Goal: Contribute content: Contribute content

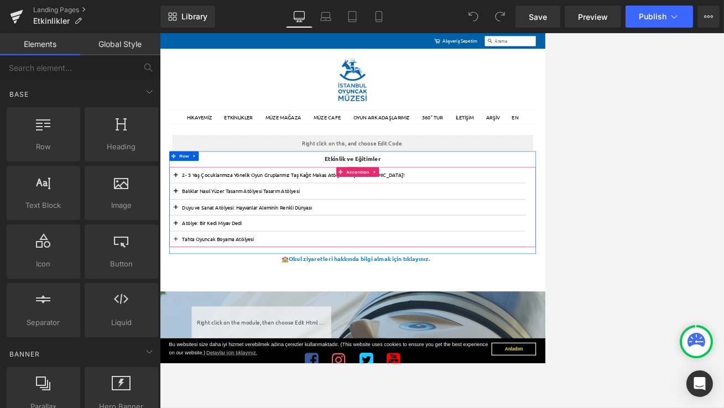
click at [187, 303] on button at bounding box center [187, 307] width 22 height 27
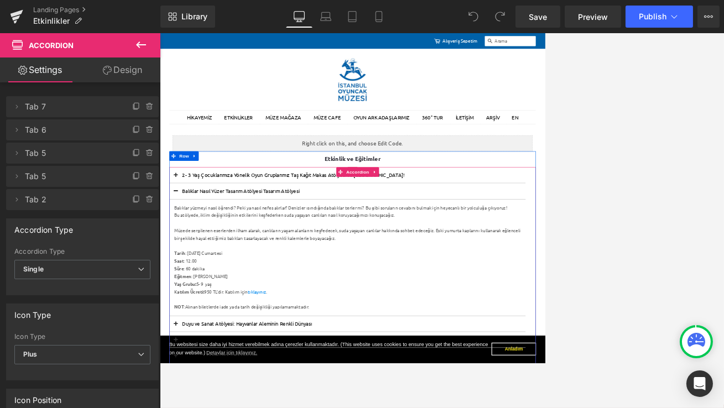
click at [187, 303] on button at bounding box center [187, 307] width 22 height 27
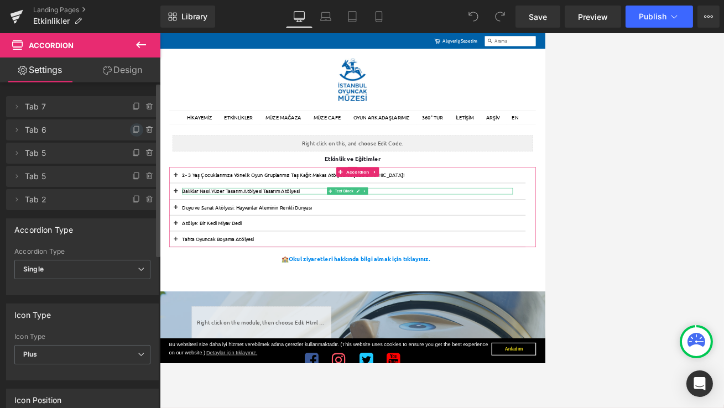
click at [134, 132] on icon at bounding box center [136, 129] width 4 height 6
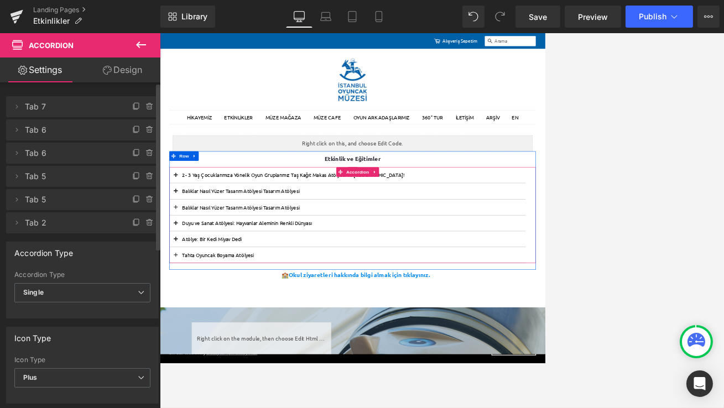
click at [188, 307] on button at bounding box center [187, 307] width 22 height 27
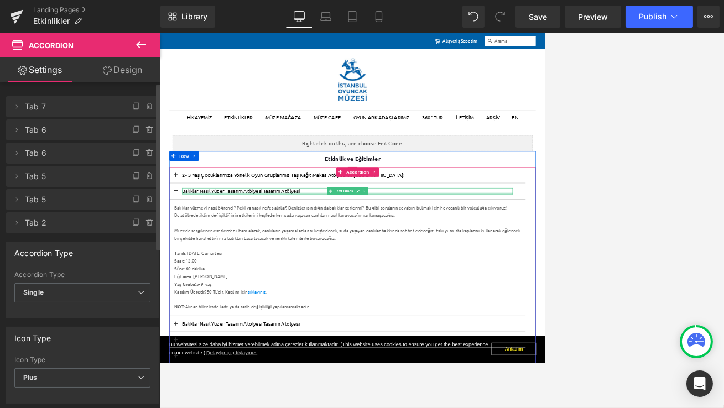
click at [270, 310] on div at bounding box center [485, 311] width 574 height 3
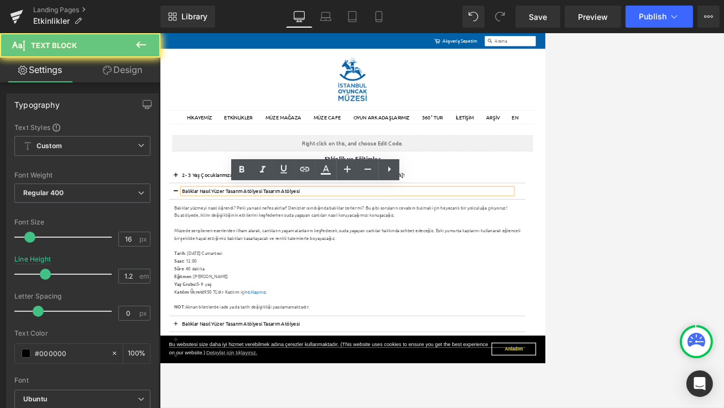
click at [270, 310] on span "Balıklar Nasıl Yüzer Tasarım Atölyesi Tasarım Atölyesi" at bounding box center [300, 307] width 204 height 11
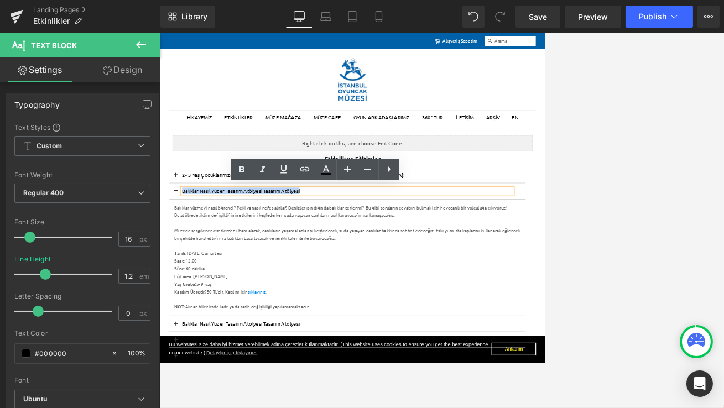
drag, startPoint x: 421, startPoint y: 308, endPoint x: 305, endPoint y: 298, distance: 116.1
click at [305, 298] on div "Balıklar Nasıl Yüzer Tasarım Atölyesi Tasarım Atölyesi Text Block" at bounding box center [485, 308] width 619 height 28
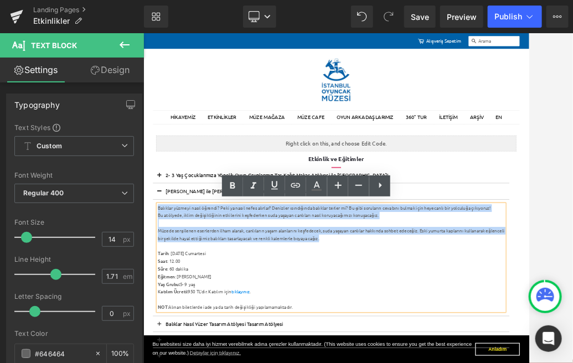
drag, startPoint x: 493, startPoint y: 392, endPoint x: 168, endPoint y: 333, distance: 330.3
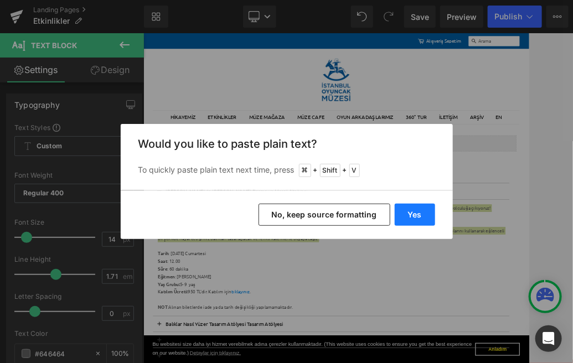
click at [413, 213] on button "Yes" at bounding box center [415, 215] width 40 height 22
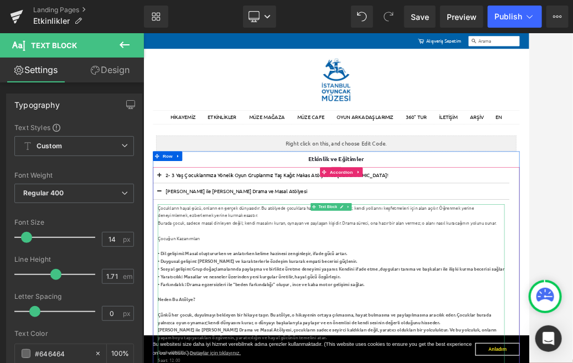
scroll to position [5, 0]
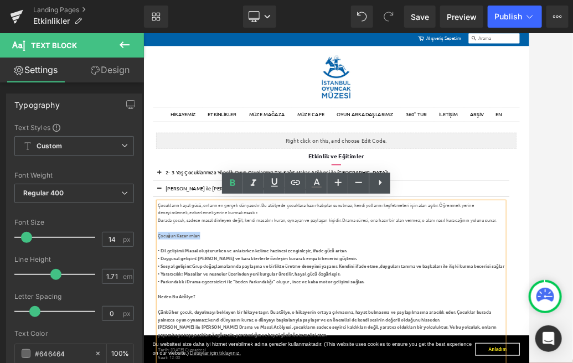
drag, startPoint x: 260, startPoint y: 386, endPoint x: 168, endPoint y: 385, distance: 91.9
click at [234, 184] on icon at bounding box center [232, 183] width 13 height 13
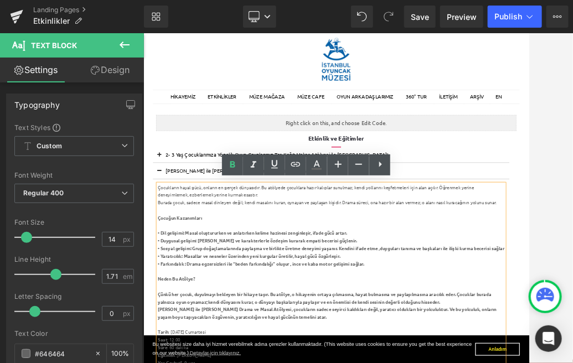
scroll to position [36, 0]
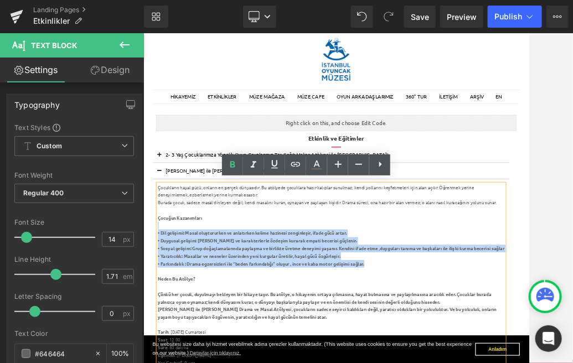
drag, startPoint x: 549, startPoint y: 447, endPoint x: 168, endPoint y: 367, distance: 389.0
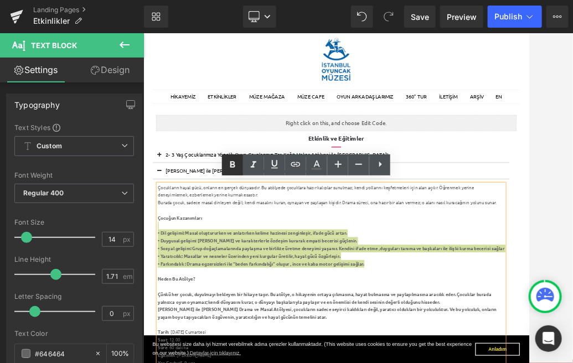
click at [233, 165] on icon at bounding box center [232, 165] width 5 height 7
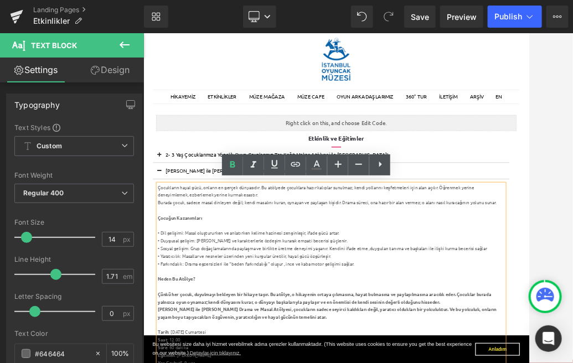
click at [274, 362] on div at bounding box center [469, 366] width 602 height 13
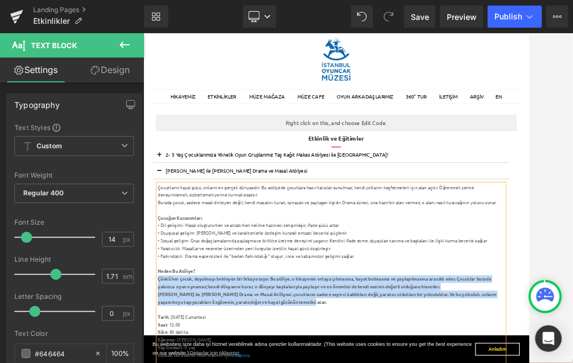
drag, startPoint x: 411, startPoint y: 496, endPoint x: 164, endPoint y: 460, distance: 249.4
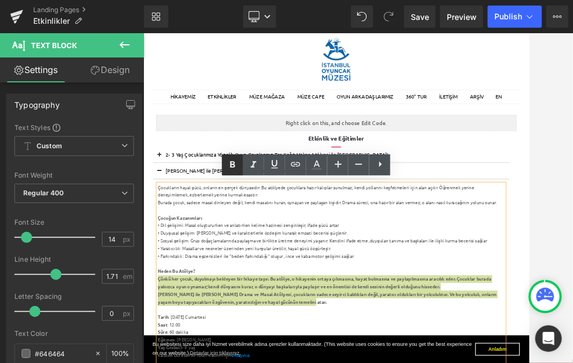
click at [234, 167] on icon at bounding box center [232, 165] width 5 height 7
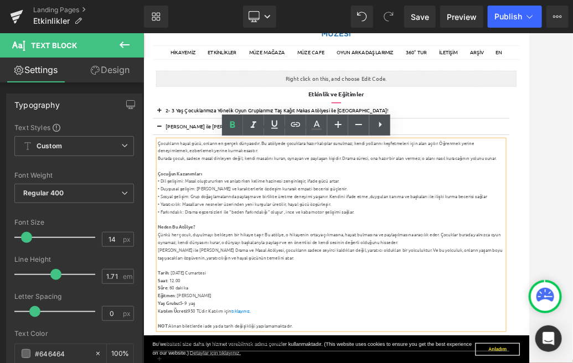
scroll to position [116, 0]
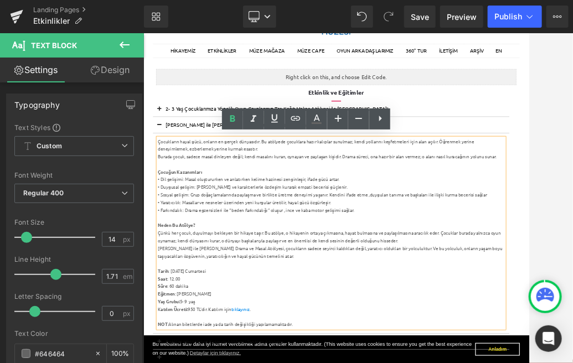
drag, startPoint x: 272, startPoint y: 448, endPoint x: 191, endPoint y: 448, distance: 80.8
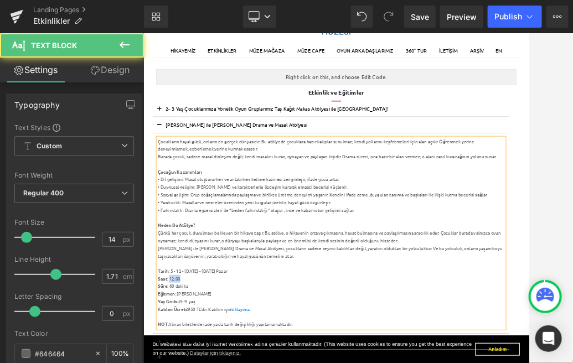
drag, startPoint x: 215, startPoint y: 458, endPoint x: 189, endPoint y: 458, distance: 26.0
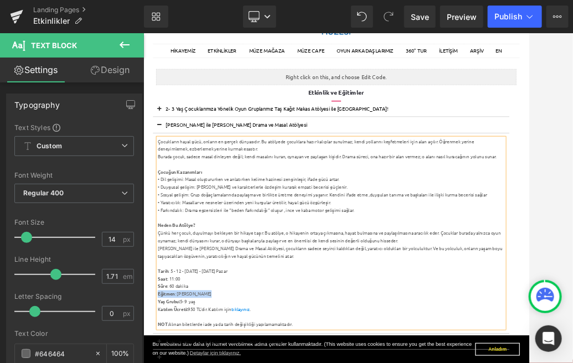
drag, startPoint x: 262, startPoint y: 484, endPoint x: 168, endPoint y: 485, distance: 93.5
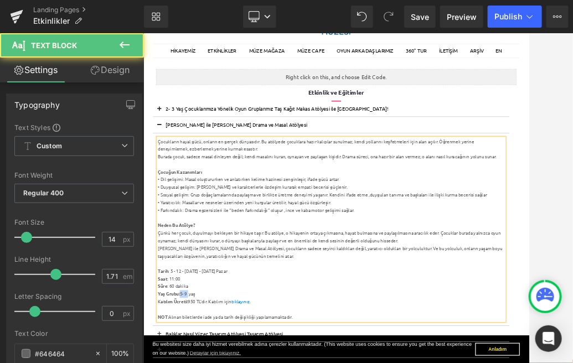
drag, startPoint x: 224, startPoint y: 485, endPoint x: 209, endPoint y: 485, distance: 14.4
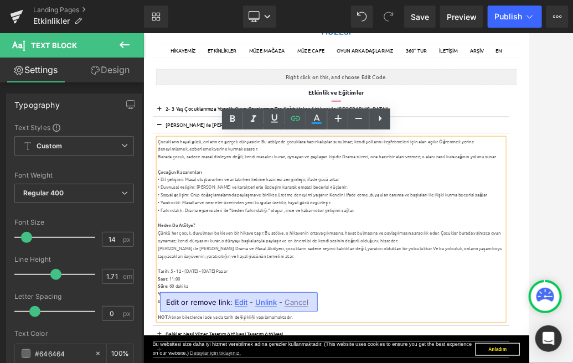
click at [263, 302] on span "Unlink" at bounding box center [266, 302] width 22 height 9
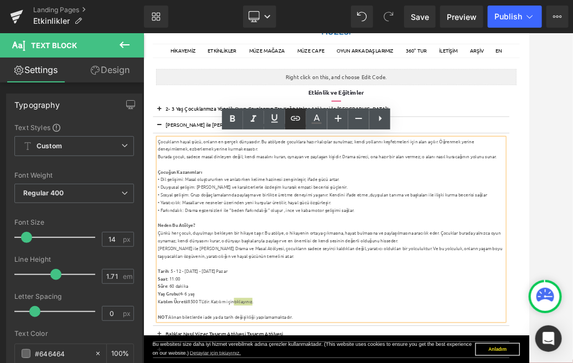
click at [298, 118] on icon at bounding box center [295, 118] width 13 height 13
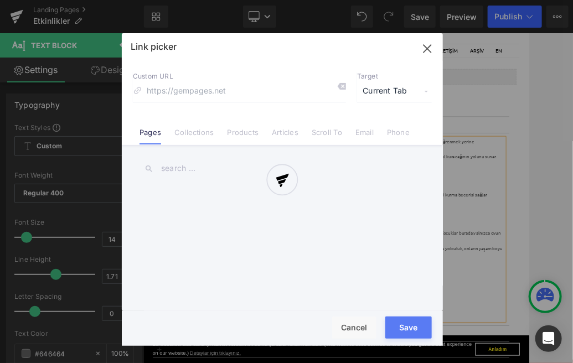
click at [375, 0] on div "Text Color Highlight Color #333333 Edit or remove link: Edit - Unlink - Cancel …" at bounding box center [286, 0] width 573 height 0
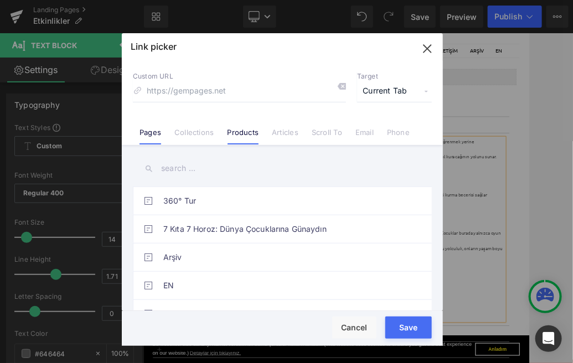
click at [241, 136] on link "Products" at bounding box center [243, 136] width 32 height 17
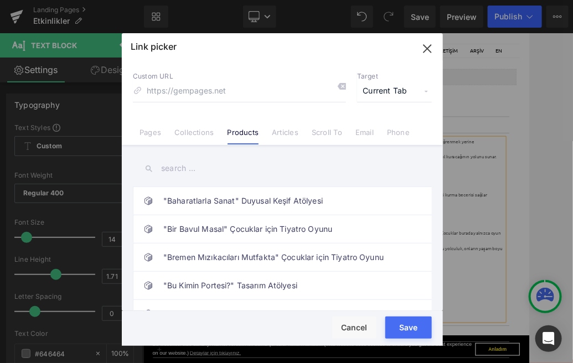
click at [193, 165] on input "text" at bounding box center [282, 168] width 299 height 25
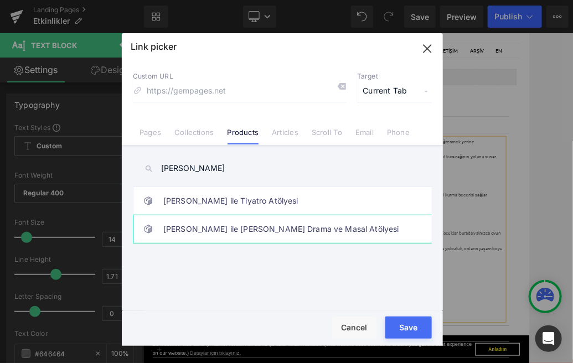
type input "[PERSON_NAME]"
click at [216, 225] on link "[PERSON_NAME] ile [PERSON_NAME] Drama ve Masal Atölyesi" at bounding box center [285, 229] width 244 height 28
type input "/products/[PERSON_NAME]-ile-yaratici-drama-ve-masal-atolyesi"
click at [404, 324] on button "Save" at bounding box center [408, 328] width 46 height 22
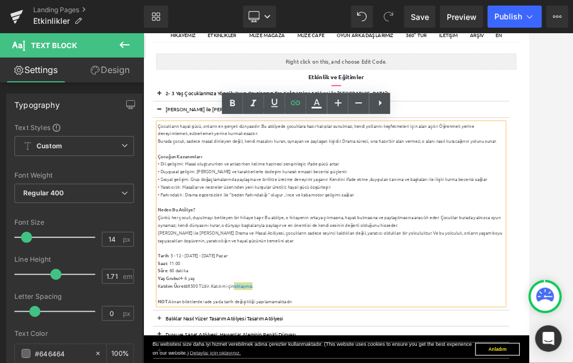
scroll to position [144, 0]
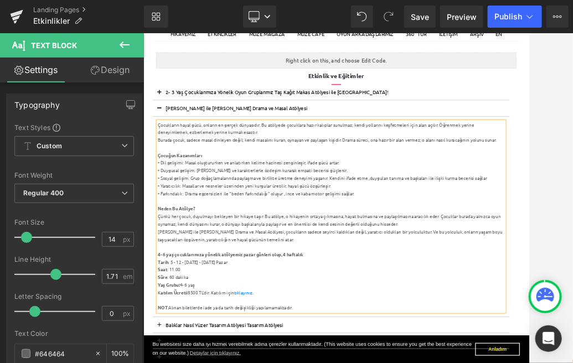
drag, startPoint x: 449, startPoint y: 419, endPoint x: 174, endPoint y: 409, distance: 275.8
click at [174, 362] on div "Çocukların hayal gücü, onların en gerçek dünyasıdır. Bu atölyede çocuklara hazı…" at bounding box center [469, 351] width 602 height 331
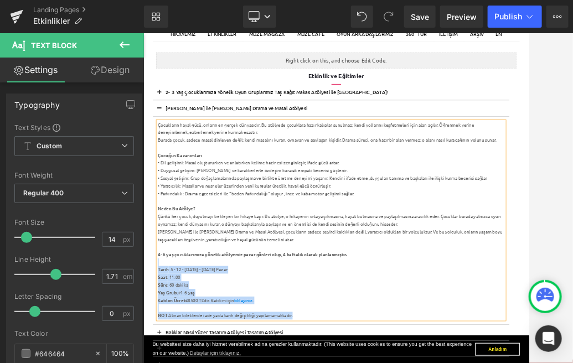
drag, startPoint x: 521, startPoint y: 419, endPoint x: 165, endPoint y: 416, distance: 355.9
click at [168, 362] on div "Çocukların hayal gücü, onların en gerçek dünyasıdır. Bu atölyede çocuklara hazı…" at bounding box center [469, 358] width 602 height 344
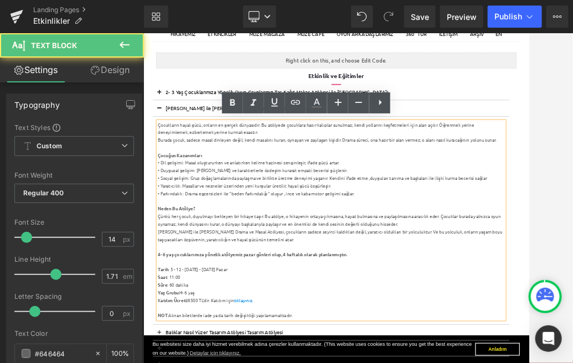
click at [168, 362] on div "Çocukların hayal gücü, onların en gerçek dünyasıdır. Bu atölyede çocuklara hazı…" at bounding box center [469, 358] width 602 height 344
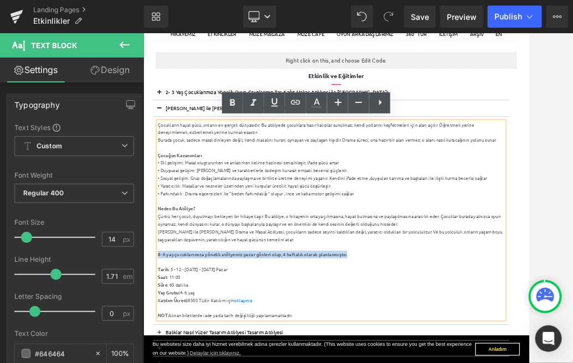
drag, startPoint x: 520, startPoint y: 413, endPoint x: 168, endPoint y: 419, distance: 352.0
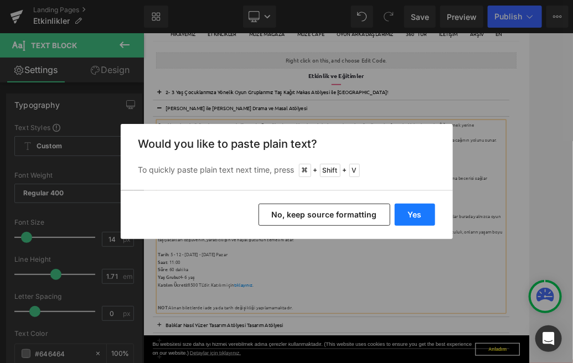
click at [417, 216] on button "Yes" at bounding box center [415, 215] width 40 height 22
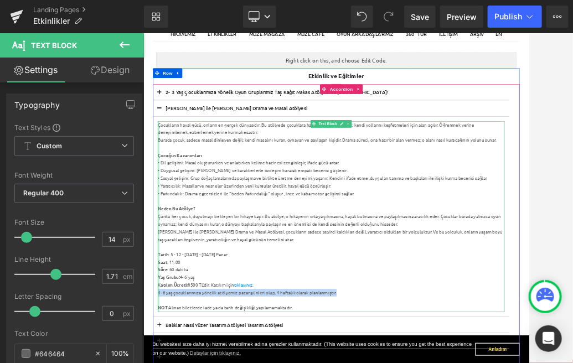
drag, startPoint x: 510, startPoint y: 484, endPoint x: 167, endPoint y: 484, distance: 342.6
click at [168, 362] on div "Çocukların hayal gücü, onların en gerçek dünyasıdır. Bu atölyede çocuklara hazı…" at bounding box center [469, 351] width 602 height 331
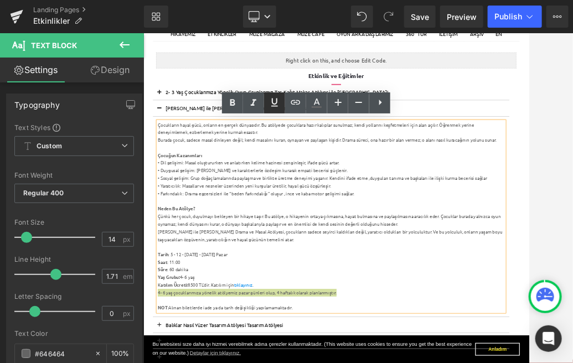
click at [276, 101] on icon at bounding box center [274, 102] width 13 height 13
click at [235, 103] on icon at bounding box center [232, 102] width 13 height 13
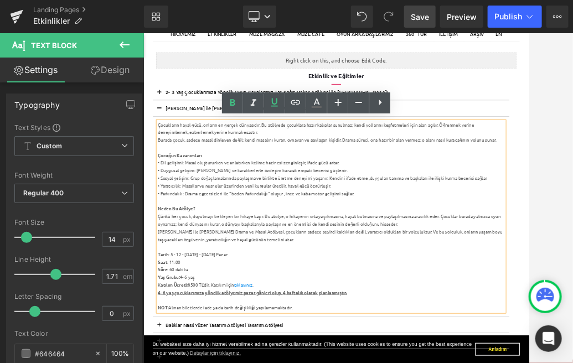
click at [429, 17] on span "Save" at bounding box center [420, 17] width 18 height 12
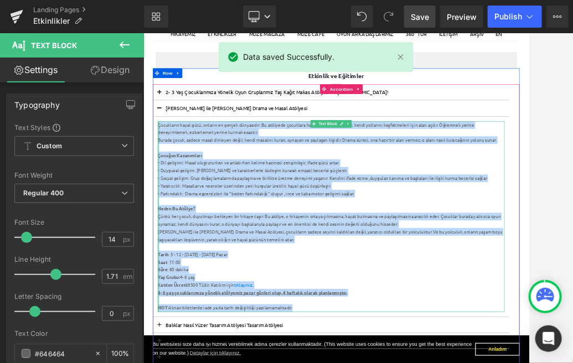
drag, startPoint x: 428, startPoint y: 510, endPoint x: 168, endPoint y: 194, distance: 408.9
click at [168, 194] on div "Çocukların hayal gücü, onların en gerçek dünyasıdır. Bu atölyede çocuklara hazı…" at bounding box center [469, 351] width 602 height 331
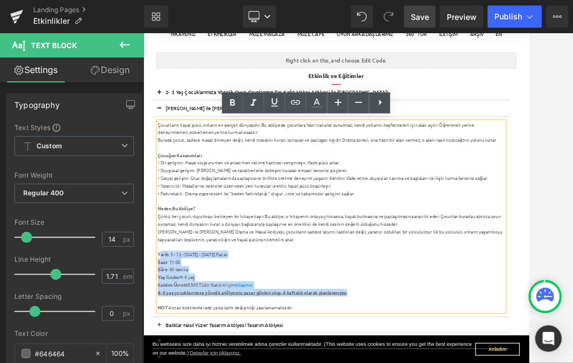
drag, startPoint x: 527, startPoint y: 480, endPoint x: 159, endPoint y: 419, distance: 373.1
click at [159, 362] on article "Çocukların hayal gücü, onların en gerçek dünyasıdır. Bu atölyede çocuklara hazı…" at bounding box center [468, 352] width 619 height 348
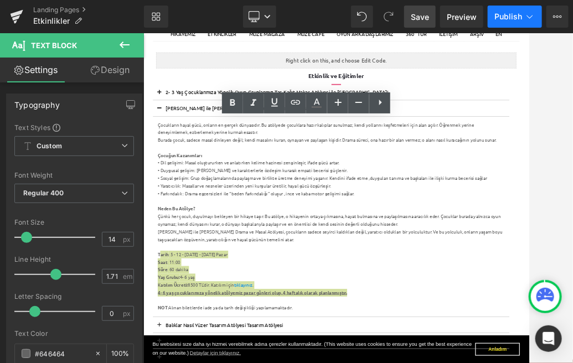
click at [512, 14] on span "Publish" at bounding box center [508, 16] width 28 height 9
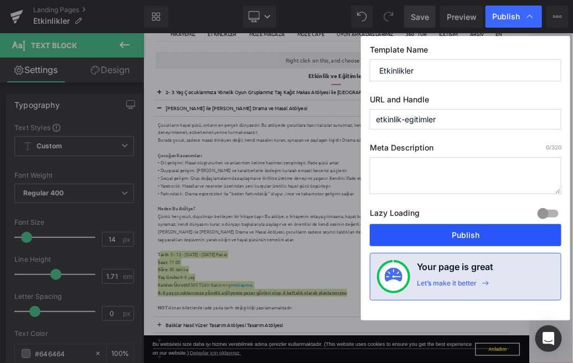
click at [470, 225] on button "Publish" at bounding box center [465, 235] width 191 height 22
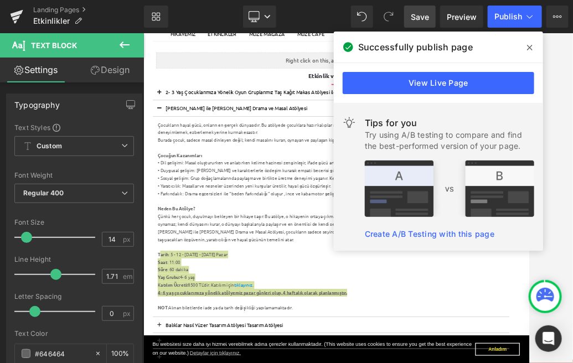
click at [143, 33] on div at bounding box center [143, 33] width 0 height 0
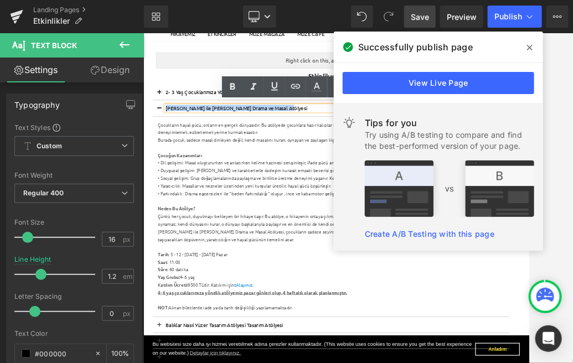
drag, startPoint x: 390, startPoint y: 163, endPoint x: 183, endPoint y: 161, distance: 207.0
click at [183, 161] on p "[PERSON_NAME] ile [PERSON_NAME] Drama ve Masal Atölyesi" at bounding box center [469, 163] width 574 height 11
copy font "[PERSON_NAME] ile [PERSON_NAME] Drama ve Masal Atölyesi"
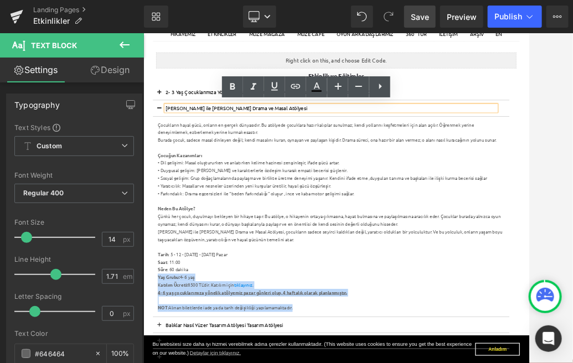
drag, startPoint x: 278, startPoint y: 496, endPoint x: 167, endPoint y: 460, distance: 117.3
click at [167, 362] on article "Çocukların hayal gücü, onların en gerçek dünyasıdır. Bu atölyede çocuklara hazı…" at bounding box center [468, 352] width 619 height 348
copy div "Yaş Grubu: 4- 6 yaş K atılım Ücreti: 8500 TL'dir. Katılım için tıklayınız . 4- …"
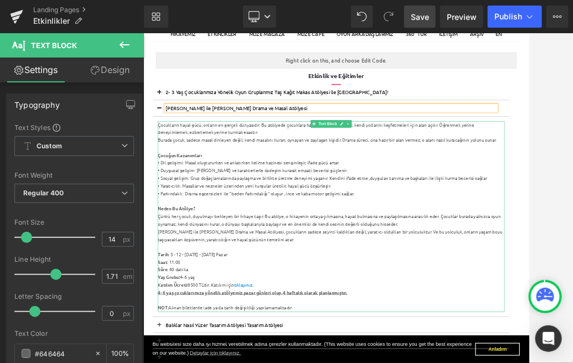
click at [250, 221] on div "Burada çocuk, sadece masal dinleyen değil; kendi masalını kuran, oynayan ve pay…" at bounding box center [469, 218] width 602 height 13
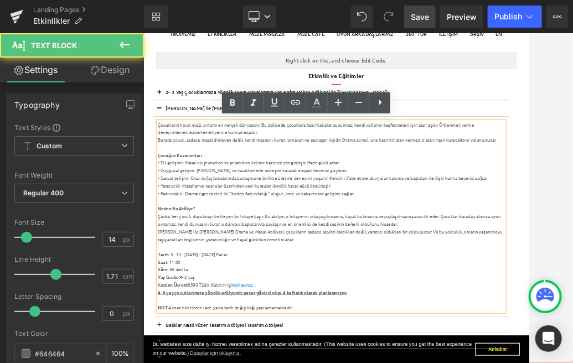
click at [168, 191] on div "Çocukların hayal gücü, onların en gerçek dünyasıdır. Bu atölyede çocuklara hazı…" at bounding box center [469, 199] width 602 height 27
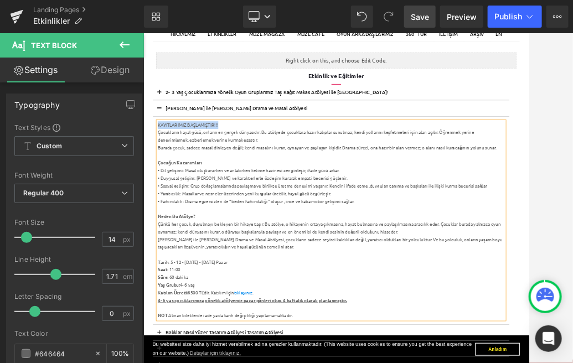
drag, startPoint x: 281, startPoint y: 195, endPoint x: 169, endPoint y: 191, distance: 111.3
click at [169, 191] on div "KAYITLARIMIZ BAŞLAMIŞTIR!!!" at bounding box center [469, 192] width 602 height 13
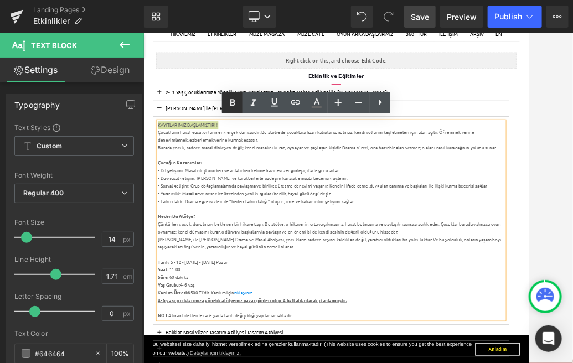
click at [231, 101] on icon at bounding box center [232, 102] width 5 height 7
click at [424, 21] on span "Save" at bounding box center [420, 17] width 18 height 12
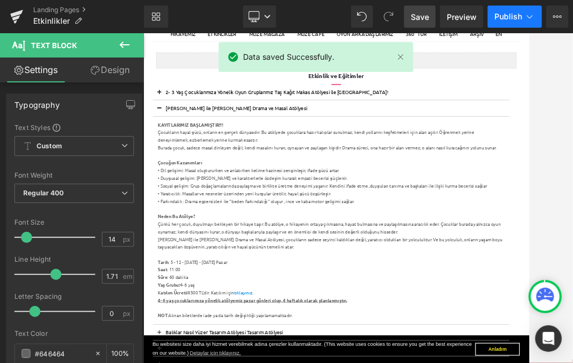
click at [522, 24] on button "Publish" at bounding box center [515, 17] width 54 height 22
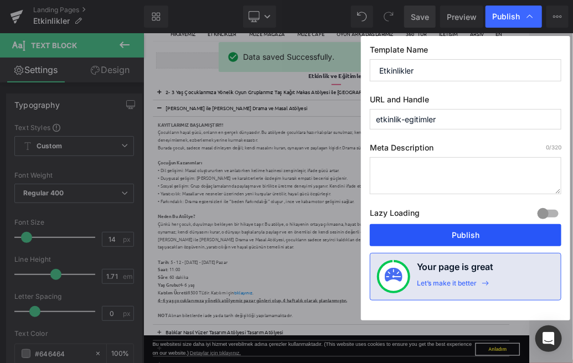
click at [479, 239] on button "Publish" at bounding box center [465, 235] width 191 height 22
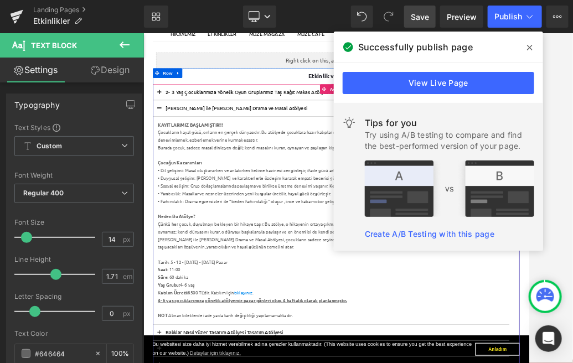
click at [170, 167] on span at bounding box center [170, 167] width 0 height 0
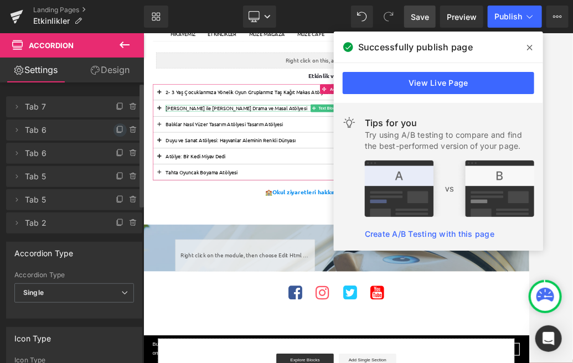
click at [116, 130] on icon at bounding box center [120, 130] width 9 height 9
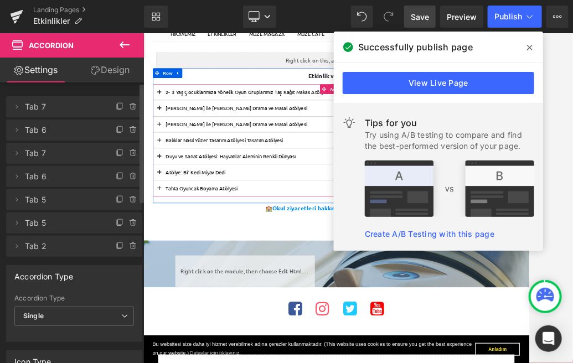
click at [143, 33] on div at bounding box center [143, 33] width 0 height 0
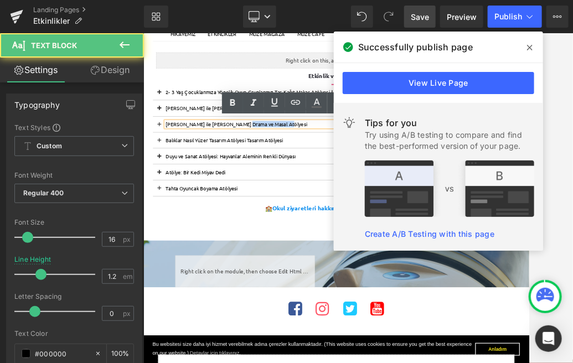
drag, startPoint x: 377, startPoint y: 194, endPoint x: 310, endPoint y: 194, distance: 66.4
click at [310, 194] on p "[PERSON_NAME] ile [PERSON_NAME] Drama ve Masal Atölyesi" at bounding box center [469, 191] width 574 height 11
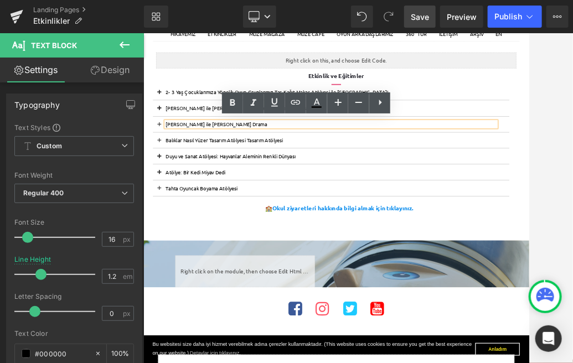
click at [251, 190] on font "[PERSON_NAME] ile [PERSON_NAME] Drama" at bounding box center [270, 190] width 176 height 11
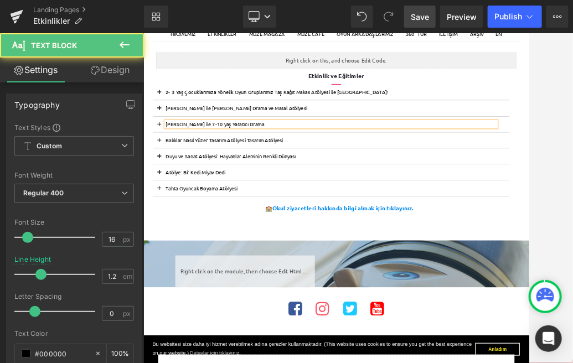
click at [273, 195] on font "[PERSON_NAME] ile 7-10 yaş Yaratıcı Drama" at bounding box center [267, 190] width 171 height 11
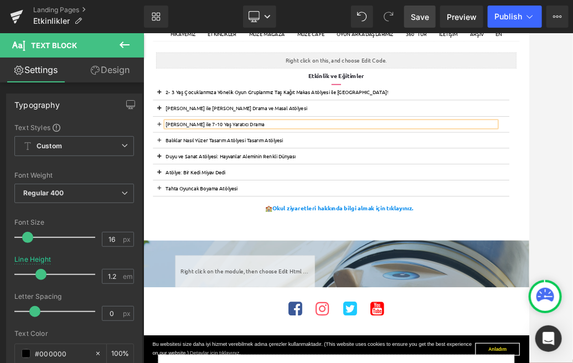
click at [170, 195] on span at bounding box center [170, 195] width 0 height 0
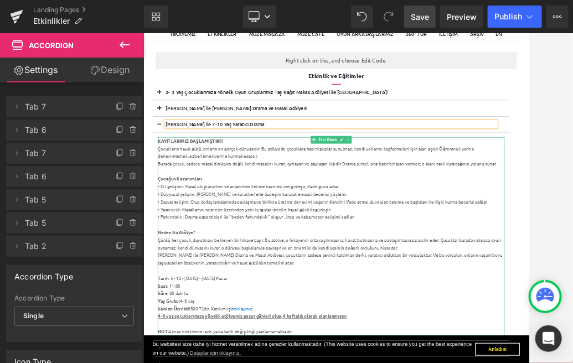
click at [291, 263] on div "Burada çocuk, sadece masal dinleyen değil; kendi masalını kuran, oynayan ve pay…" at bounding box center [469, 259] width 602 height 13
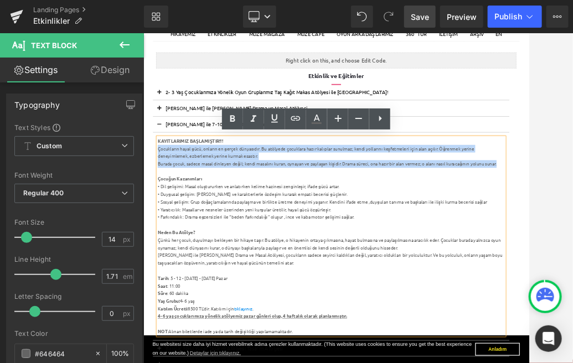
drag, startPoint x: 768, startPoint y: 262, endPoint x: 163, endPoint y: 236, distance: 604.9
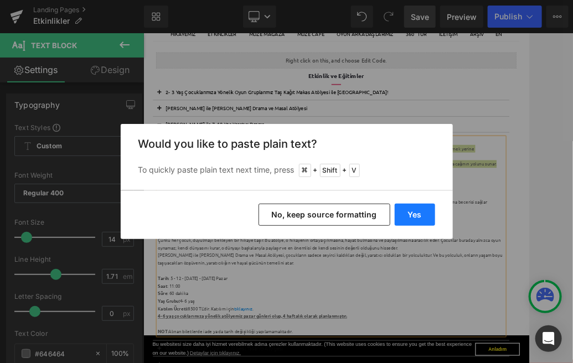
click at [428, 213] on button "Yes" at bounding box center [415, 215] width 40 height 22
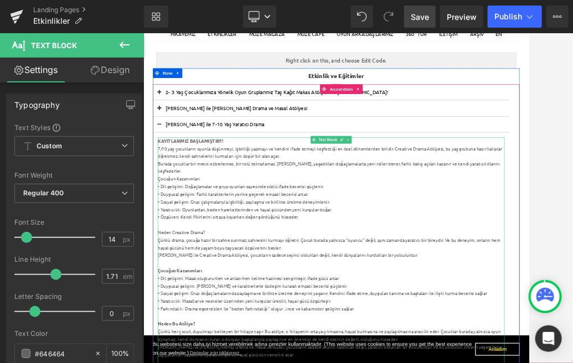
click at [173, 232] on div "7/10 yaş çocukların oyunla düşünmeyi, işbirliği yapmayı ve kendini ifade etmeyi…" at bounding box center [469, 240] width 602 height 27
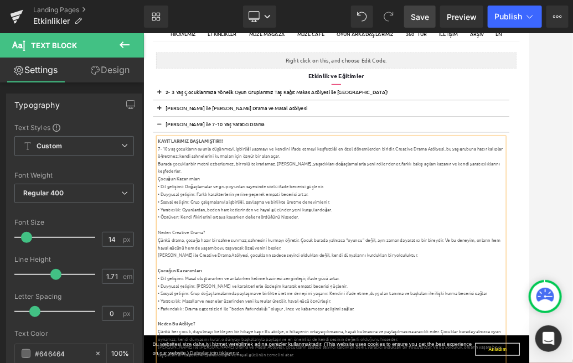
click at [529, 230] on div "7- 10 yaş çocukların oyunla düşünmeyi, işbirliği yapmayı ve kendini ifade etmey…" at bounding box center [469, 240] width 602 height 27
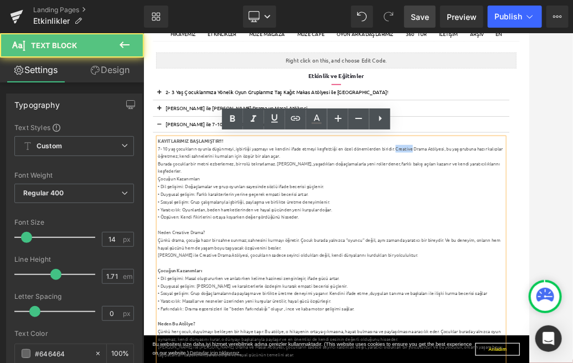
click at [529, 230] on div "7- 10 yaş çocukların oyunla düşünmeyi, işbirliği yapmayı ve kendini ifade etmey…" at bounding box center [469, 240] width 602 height 27
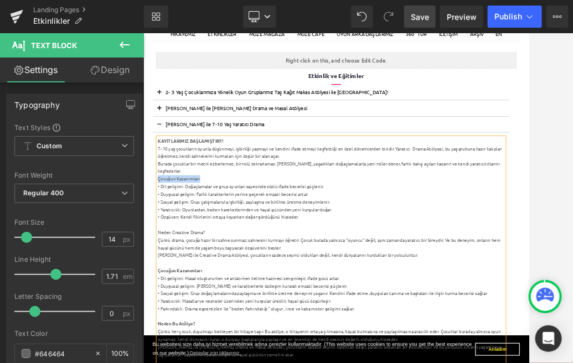
drag, startPoint x: 251, startPoint y: 283, endPoint x: 168, endPoint y: 285, distance: 83.0
click at [168, 285] on div "Çocuğun Kazanımları" at bounding box center [469, 285] width 602 height 13
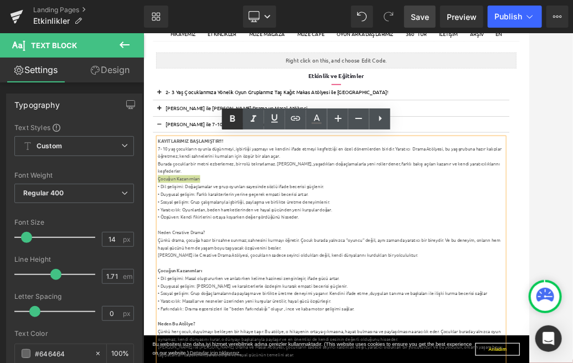
click at [233, 121] on icon at bounding box center [232, 118] width 5 height 7
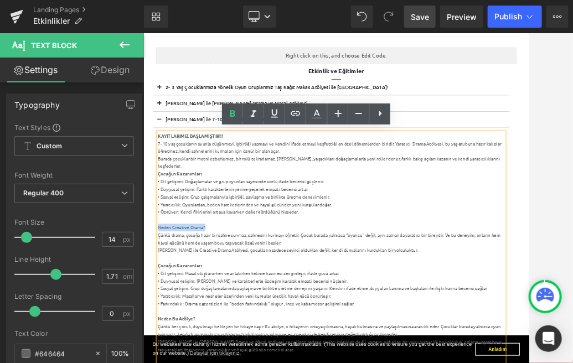
drag, startPoint x: 257, startPoint y: 369, endPoint x: 170, endPoint y: 370, distance: 86.3
click at [170, 362] on div "Neden Creative Drama?" at bounding box center [469, 370] width 602 height 13
click at [233, 117] on icon at bounding box center [232, 113] width 13 height 13
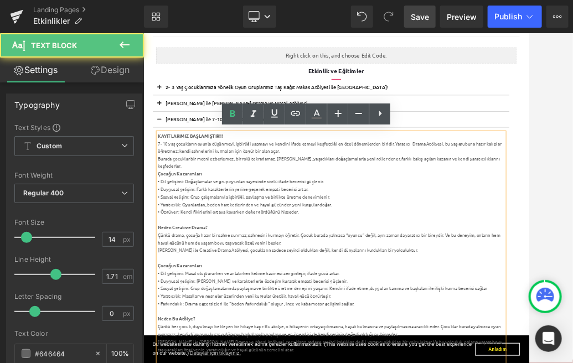
click at [214, 362] on strong "Neden Creative Drama?" at bounding box center [211, 370] width 86 height 10
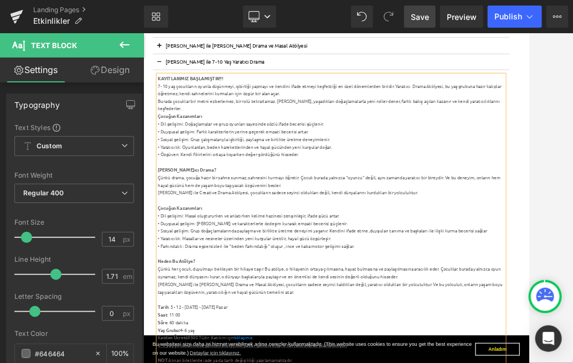
scroll to position [254, 0]
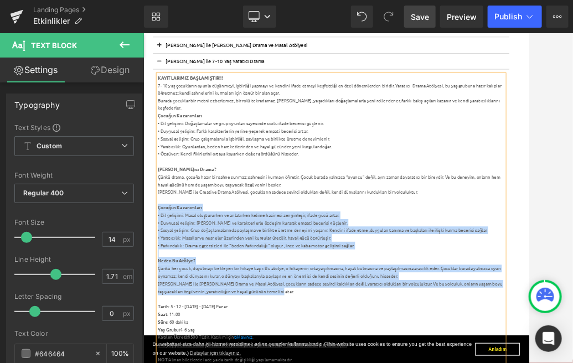
drag, startPoint x: 403, startPoint y: 480, endPoint x: 164, endPoint y: 339, distance: 277.6
click at [168, 339] on div "KAYITLARIMIZ BAŞLAMIŞTIR!!! 7- 10 yaş çocukların oyunla düşünmeyi, işbirliği ya…" at bounding box center [469, 355] width 602 height 504
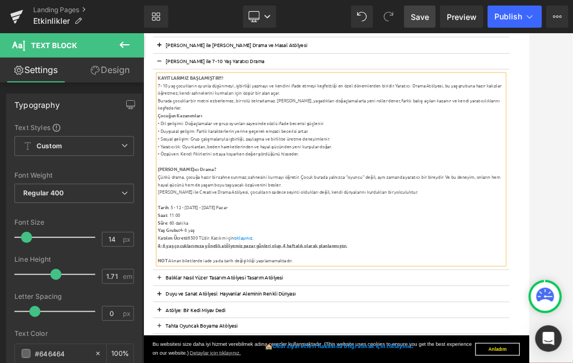
click at [194, 333] on div "Tarih : 5 - 12 - [DATE] - [DATE] Pazar" at bounding box center [469, 335] width 602 height 13
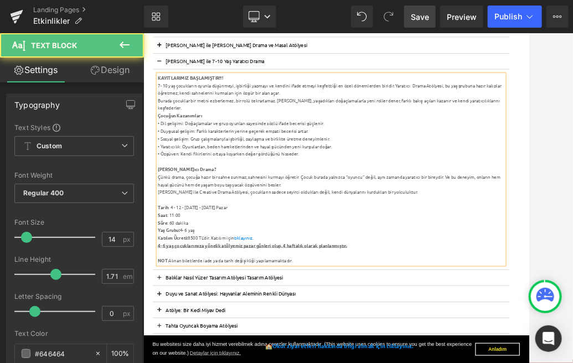
click at [208, 332] on div "Tarih : 4 - 12 - [DATE] - [DATE] Pazar" at bounding box center [469, 335] width 602 height 13
click at [224, 333] on div "Tarih : 4 - 11 - [DATE] - [DATE] Pazar" at bounding box center [469, 335] width 602 height 13
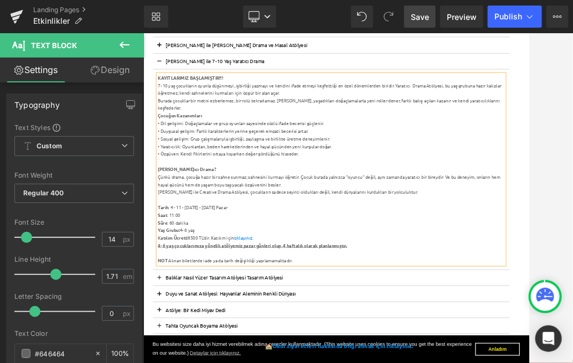
click at [240, 334] on div "Tarih : 4 - 11 - [DATE] - [DATE] Pazar" at bounding box center [469, 335] width 602 height 13
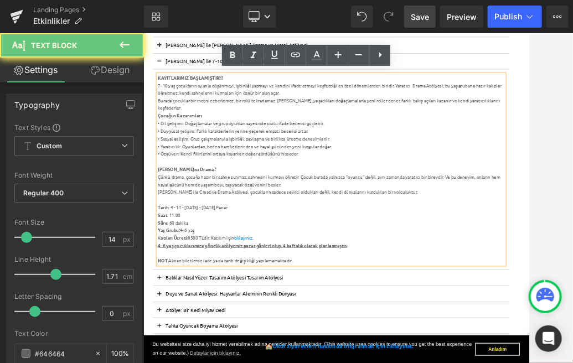
click at [236, 333] on div "Tarih : 4 - 11 - [DATE] - [DATE] Pazar" at bounding box center [469, 335] width 602 height 13
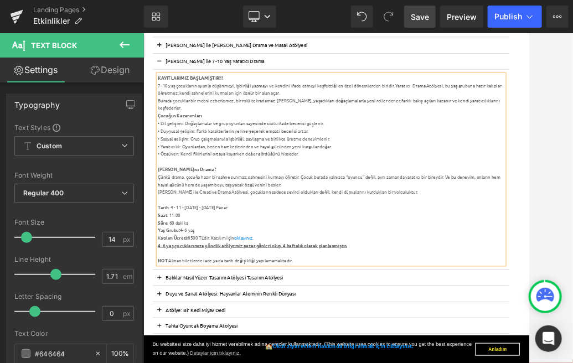
click at [264, 333] on div "Tarih : 4 - 11 - [DATE] - [DATE] Pazar" at bounding box center [469, 335] width 602 height 13
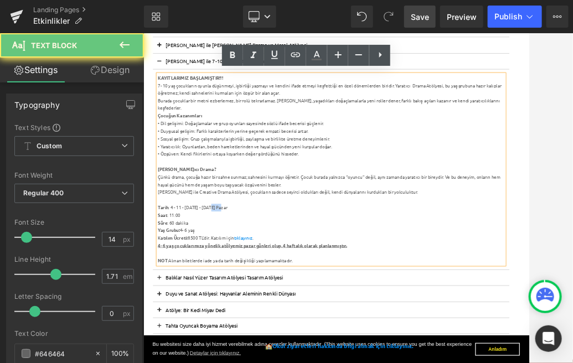
click at [264, 333] on div "Tarih : 4 - 11 - [DATE] - [DATE] Pazar" at bounding box center [469, 335] width 602 height 13
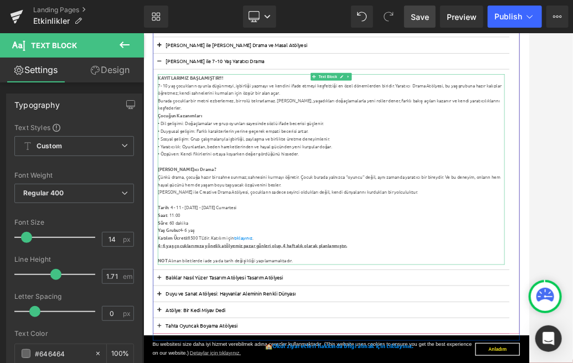
click at [227, 355] on div "Süre : 60 dakika" at bounding box center [469, 361] width 602 height 13
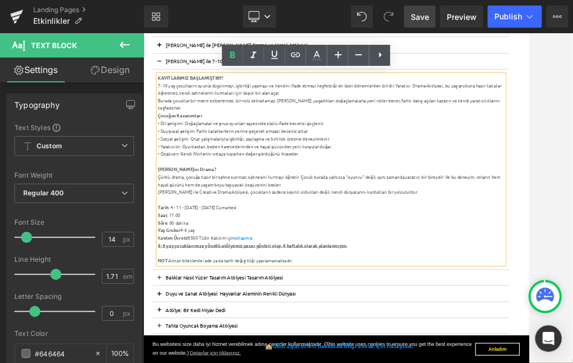
click at [194, 358] on div "Süre : 60 dakika" at bounding box center [469, 361] width 602 height 13
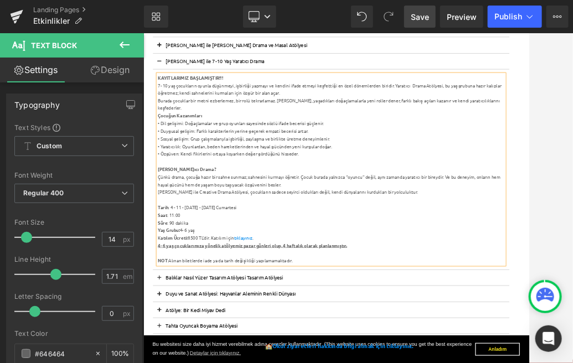
click at [238, 303] on div "[PERSON_NAME] ile Creative Drama Atölyesi, çocukların sadece seyirci oldukları …" at bounding box center [469, 308] width 602 height 13
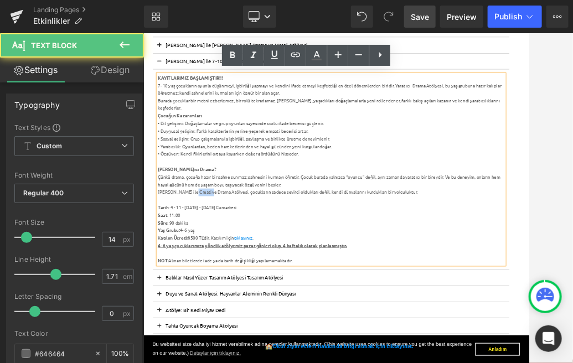
click at [238, 303] on div "[PERSON_NAME] ile Creative Drama Atölyesi, çocukların sadece seyirci oldukları …" at bounding box center [469, 308] width 602 height 13
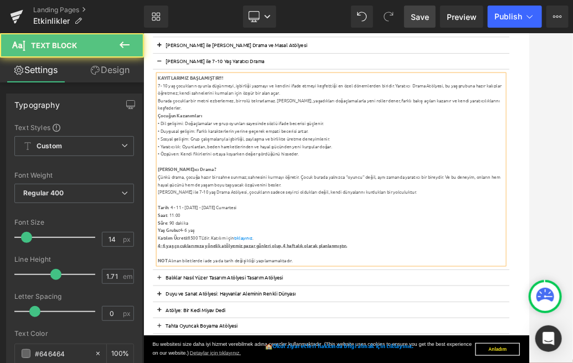
click at [248, 308] on div "[PERSON_NAME] ile 7-10 yaş Drama Atölyesi, çocukların sadece seyirci oldukları …" at bounding box center [469, 308] width 602 height 13
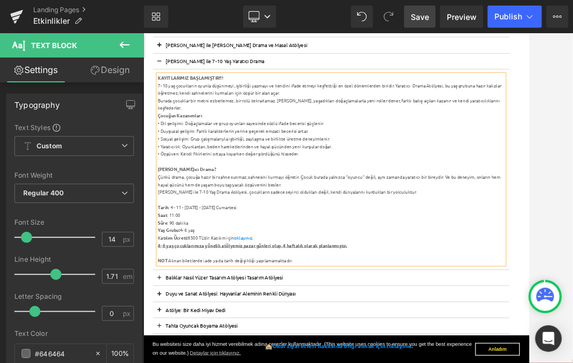
scroll to position [272, 0]
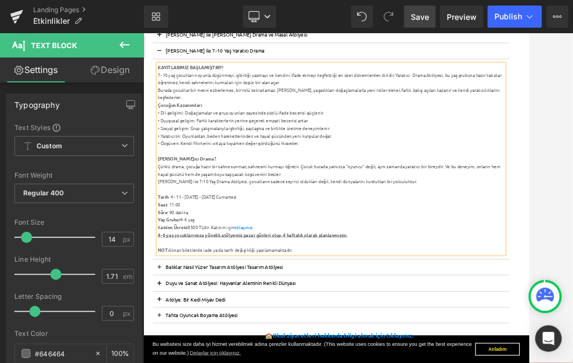
click at [248, 343] on div "Süre : 90 dakika" at bounding box center [469, 343] width 602 height 13
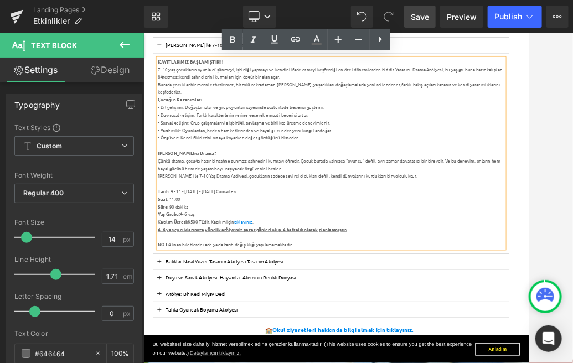
scroll to position [283, 0]
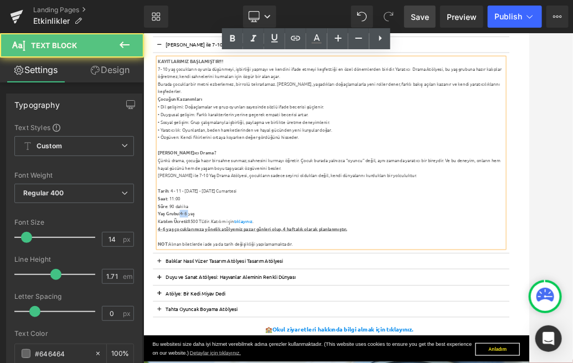
drag, startPoint x: 222, startPoint y: 345, endPoint x: 210, endPoint y: 348, distance: 12.5
click at [210, 348] on div "Yaş Grubu: 4- 6 yaş" at bounding box center [469, 345] width 602 height 13
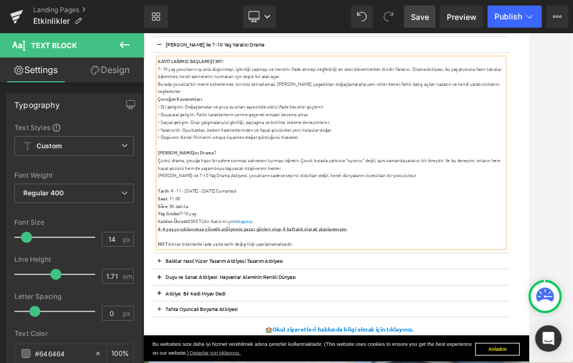
click at [228, 356] on div "K atılım Ücreti: 8500 TL'dir. Katılım için tıklayınız ." at bounding box center [469, 359] width 602 height 13
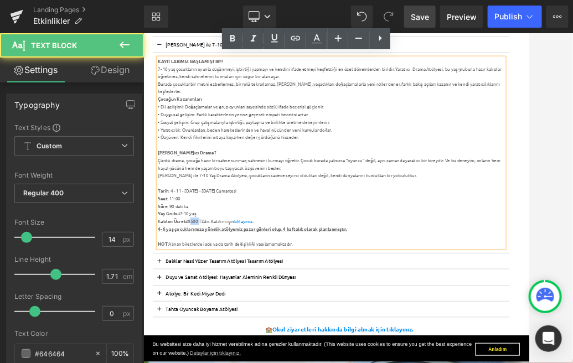
click at [228, 356] on div "K atılım Ücreti: 8500 TL'dir. Katılım için tıklayınız ." at bounding box center [469, 359] width 602 height 13
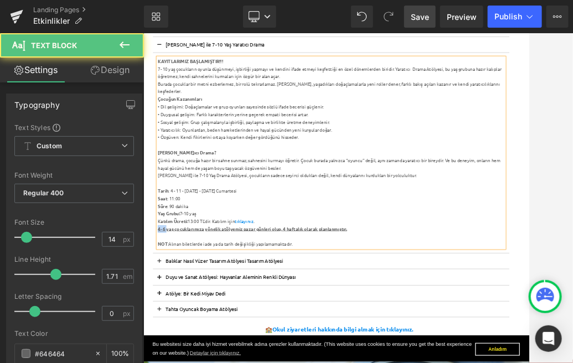
drag, startPoint x: 183, startPoint y: 371, endPoint x: 159, endPoint y: 371, distance: 23.2
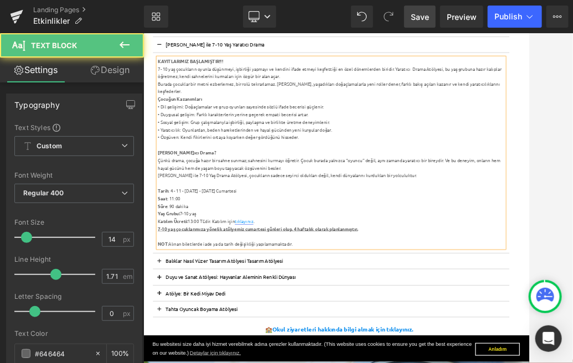
click at [322, 357] on link "tıklayınız" at bounding box center [318, 359] width 32 height 10
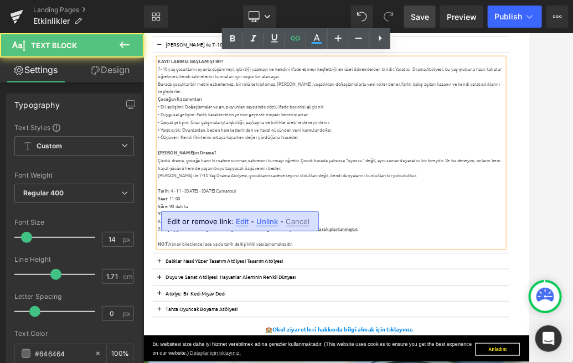
click at [241, 222] on span "Edit" at bounding box center [242, 221] width 13 height 9
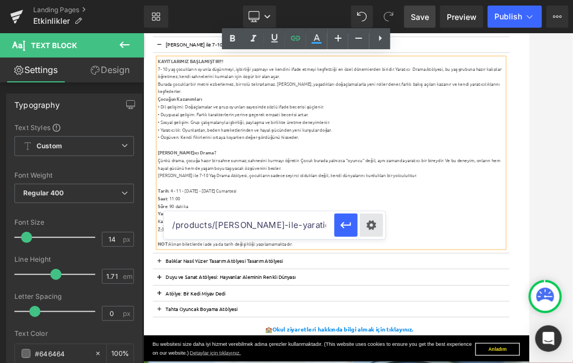
click at [370, 0] on div "Text Color Highlight Color #333333 Edit or remove link: Edit - Unlink - Cancel …" at bounding box center [286, 0] width 573 height 0
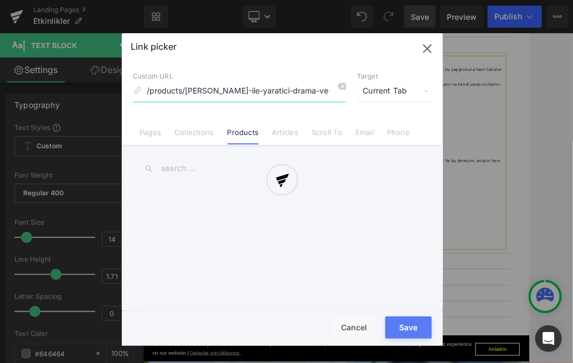
scroll to position [0, 31]
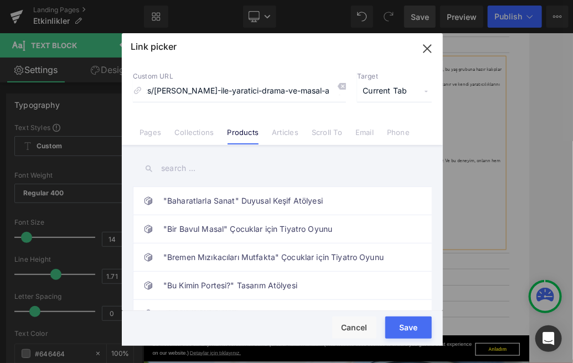
click at [200, 167] on input "text" at bounding box center [282, 168] width 299 height 25
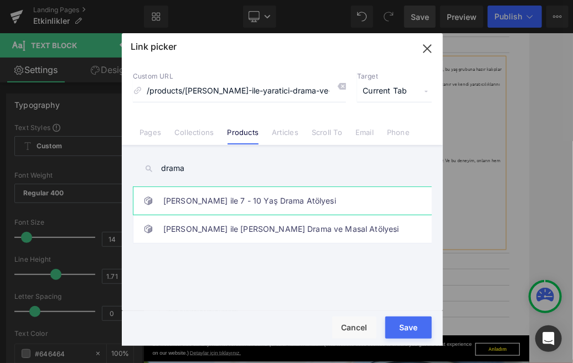
type input "drama"
click at [221, 198] on link "[PERSON_NAME] ile 7 - 10 Yaş Drama Atölyesi" at bounding box center [285, 201] width 244 height 28
type input "/products/[PERSON_NAME]-ile-tiyatro-atolyesi"
click at [405, 330] on button "Save" at bounding box center [408, 328] width 46 height 22
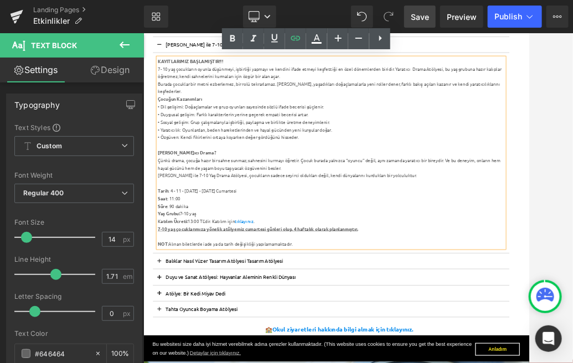
click at [431, 8] on link "Save" at bounding box center [420, 17] width 32 height 22
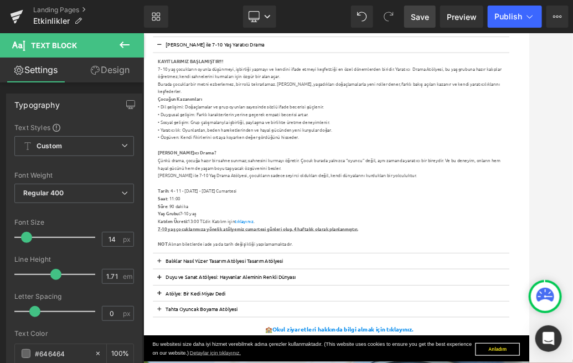
click at [419, 18] on span "Save" at bounding box center [420, 17] width 18 height 12
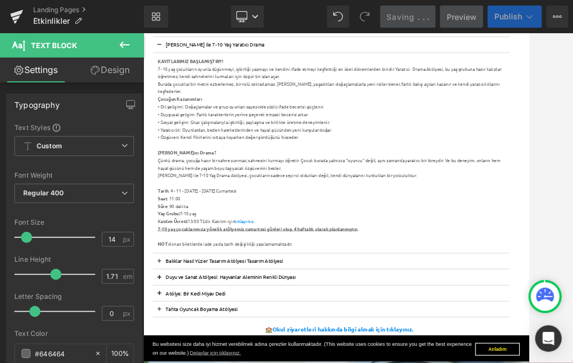
click at [515, 16] on span "Publish" at bounding box center [508, 16] width 28 height 9
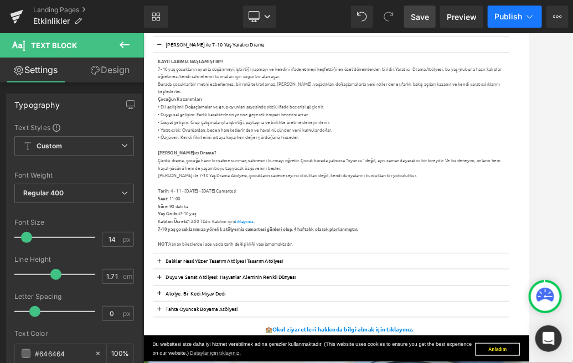
click at [519, 20] on span "Publish" at bounding box center [508, 16] width 28 height 9
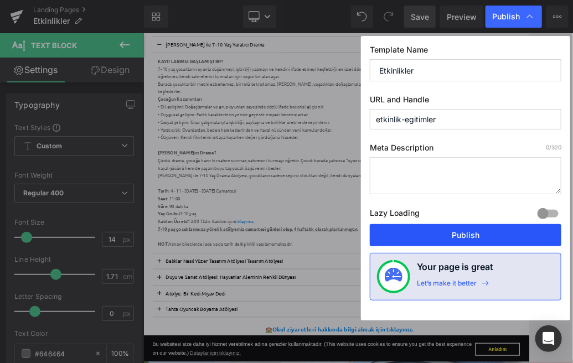
click at [460, 235] on button "Publish" at bounding box center [465, 235] width 191 height 22
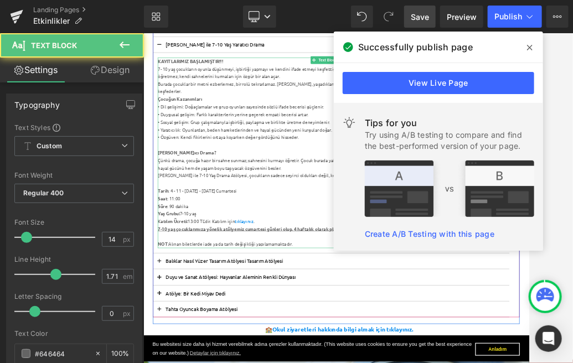
click at [348, 328] on div "Süre : 90 dakika" at bounding box center [469, 333] width 602 height 13
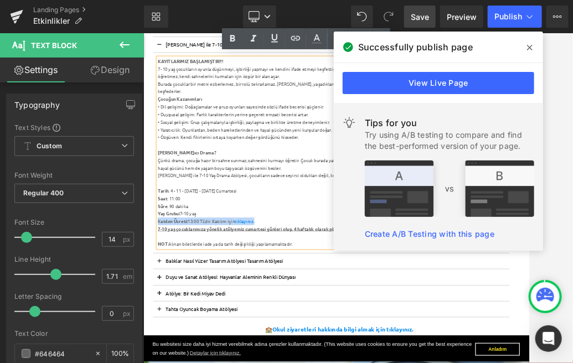
drag, startPoint x: 351, startPoint y: 359, endPoint x: 168, endPoint y: 355, distance: 183.8
click at [168, 355] on div "K atılım Ücreti: 13:00 TL'dir. Katılım için tıklayınız ." at bounding box center [469, 359] width 602 height 13
copy div "K atılım Ücreti: 13:00 TL'dir. Katılım için tıklayınız ."
